Goal: Task Accomplishment & Management: Use online tool/utility

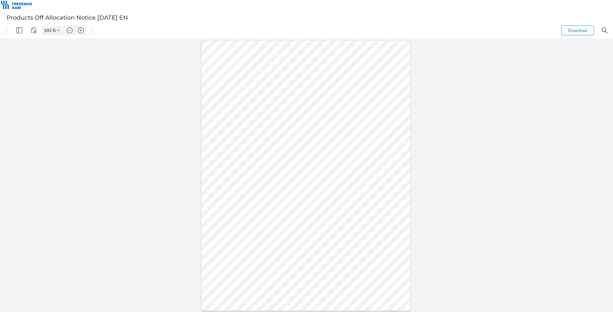
click at [190, 178] on div at bounding box center [306, 175] width 613 height 273
type input "255"
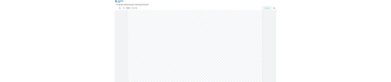
scroll to position [200, 0]
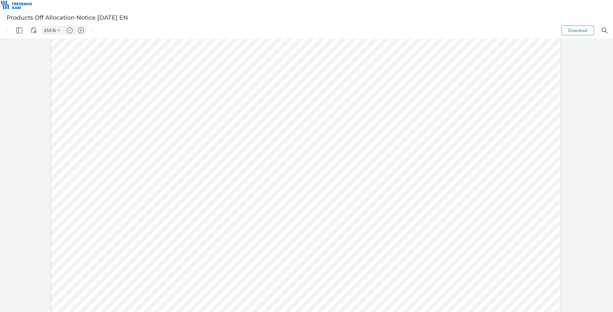
drag, startPoint x: 181, startPoint y: 159, endPoint x: 149, endPoint y: 158, distance: 32.8
click at [149, 158] on div at bounding box center [306, 172] width 510 height 660
drag, startPoint x: 164, startPoint y: 183, endPoint x: 149, endPoint y: 183, distance: 15.7
click at [149, 183] on div at bounding box center [306, 172] width 510 height 660
drag, startPoint x: 180, startPoint y: 208, endPoint x: 149, endPoint y: 207, distance: 31.5
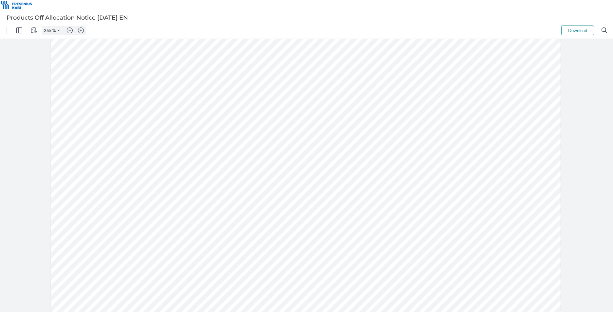
click at [149, 207] on div at bounding box center [306, 172] width 510 height 660
drag, startPoint x: 184, startPoint y: 233, endPoint x: 148, endPoint y: 231, distance: 36.0
click at [148, 231] on div at bounding box center [306, 172] width 510 height 660
drag, startPoint x: 131, startPoint y: 159, endPoint x: 99, endPoint y: 157, distance: 31.5
click at [99, 157] on div at bounding box center [306, 172] width 510 height 660
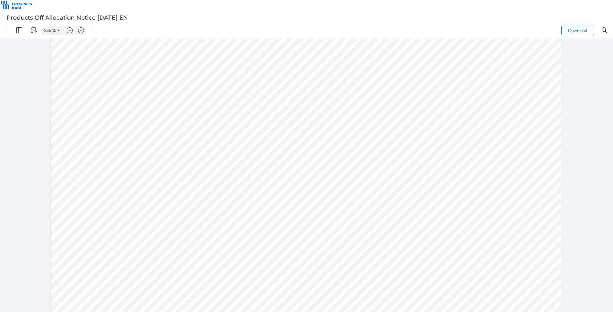
drag, startPoint x: 126, startPoint y: 184, endPoint x: 97, endPoint y: 184, distance: 29.5
click at [97, 184] on div at bounding box center [306, 172] width 510 height 660
drag, startPoint x: 131, startPoint y: 205, endPoint x: 99, endPoint y: 205, distance: 31.8
click at [99, 205] on div at bounding box center [306, 172] width 510 height 660
drag, startPoint x: 130, startPoint y: 230, endPoint x: 98, endPoint y: 231, distance: 32.1
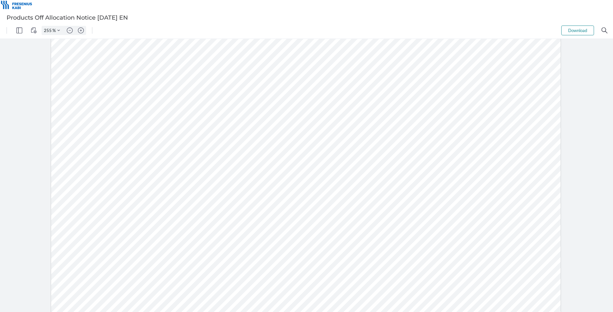
click at [98, 231] on div at bounding box center [306, 172] width 510 height 660
click at [524, 152] on div at bounding box center [306, 172] width 510 height 660
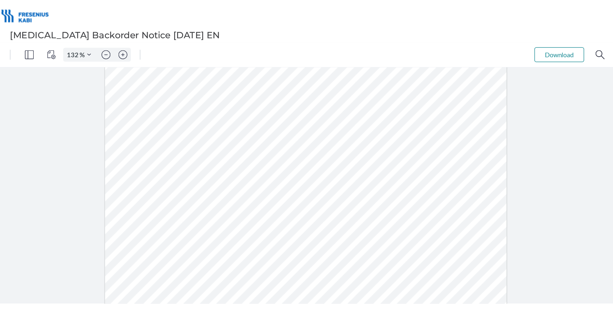
scroll to position [65, 0]
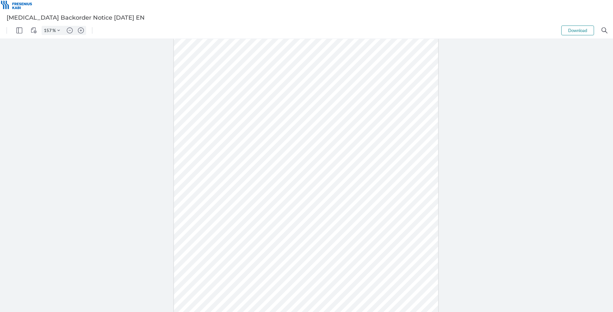
type input "207"
